Goal: Communication & Community: Answer question/provide support

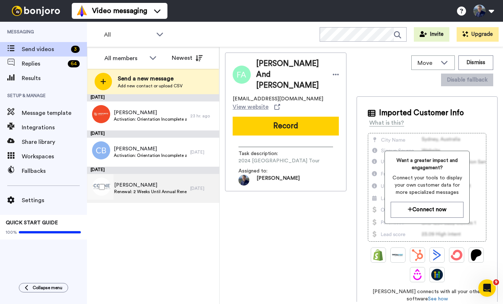
click at [143, 184] on span "Beth Cotney" at bounding box center [150, 185] width 73 height 7
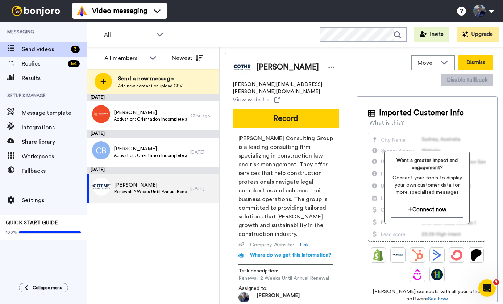
click at [478, 61] on button "Dismiss" at bounding box center [476, 62] width 35 height 15
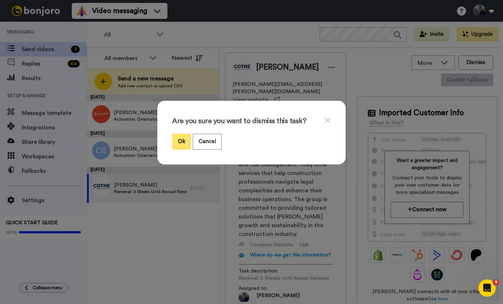
click at [177, 141] on button "Ok" at bounding box center [181, 142] width 19 height 16
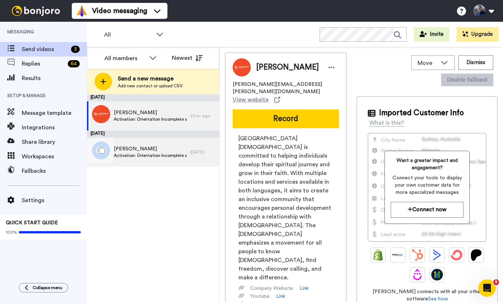
click at [156, 145] on span "Cheryl Burton" at bounding box center [150, 148] width 73 height 7
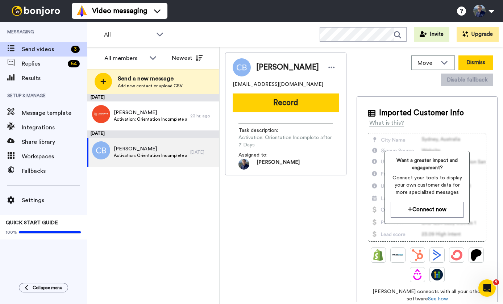
click at [473, 63] on button "Dismiss" at bounding box center [476, 62] width 35 height 15
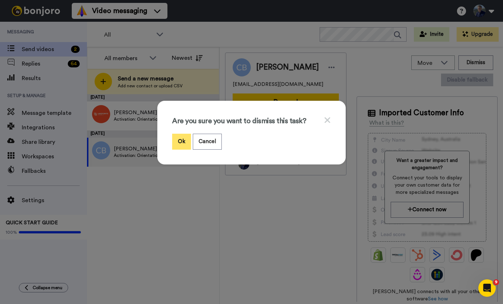
click at [183, 137] on button "Ok" at bounding box center [181, 142] width 19 height 16
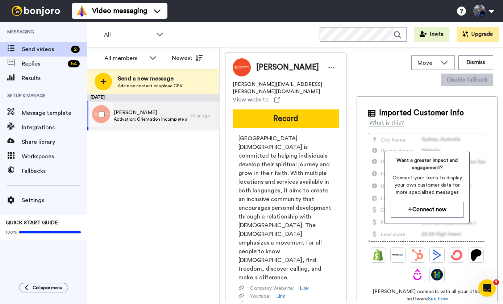
click at [152, 126] on div "Tim Smith Activation: Orientation Incomplete after 7 Days" at bounding box center [138, 116] width 103 height 29
click at [278, 83] on span "tim.smith@lakepointe.church" at bounding box center [286, 88] width 106 height 15
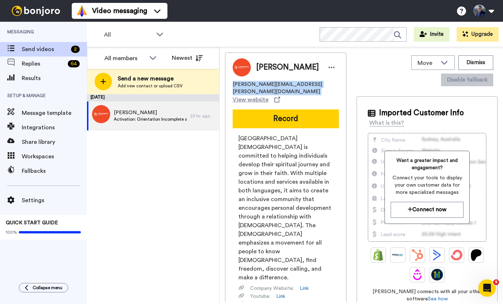
click at [278, 83] on span "tim.smith@lakepointe.church" at bounding box center [286, 88] width 106 height 15
copy span "tim.smith@lakepointe.church"
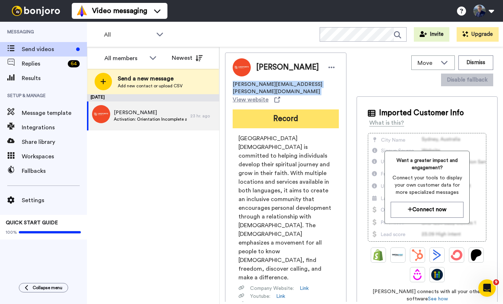
click at [276, 113] on button "Record" at bounding box center [286, 119] width 106 height 19
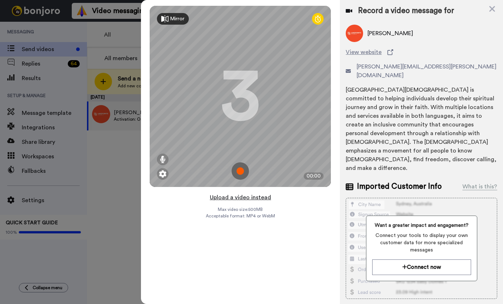
click at [243, 198] on button "Upload a video instead" at bounding box center [241, 197] width 66 height 9
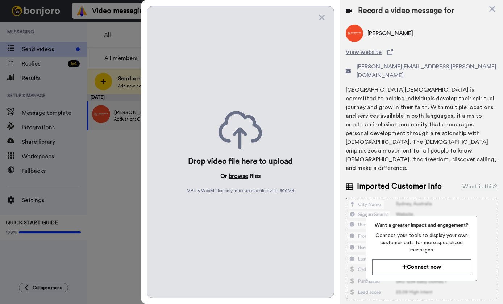
click at [238, 176] on button "browse" at bounding box center [239, 176] width 20 height 9
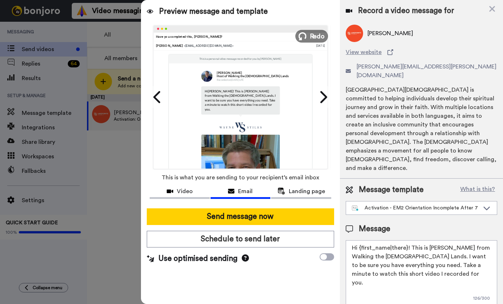
click at [306, 34] on icon at bounding box center [303, 36] width 8 height 8
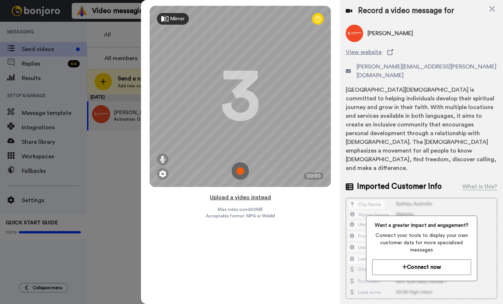
click at [239, 199] on button "Upload a video instead" at bounding box center [241, 197] width 66 height 9
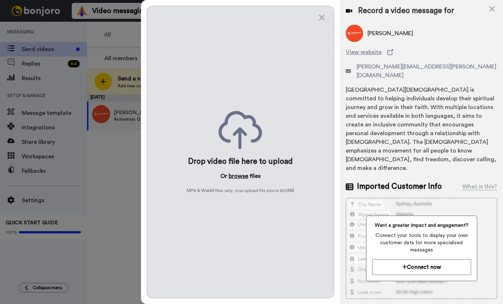
click at [236, 177] on button "browse" at bounding box center [239, 176] width 20 height 9
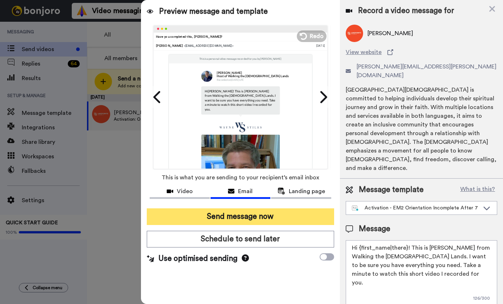
click at [249, 218] on button "Send message now" at bounding box center [241, 217] width 188 height 17
